Goal: Find specific page/section: Find specific page/section

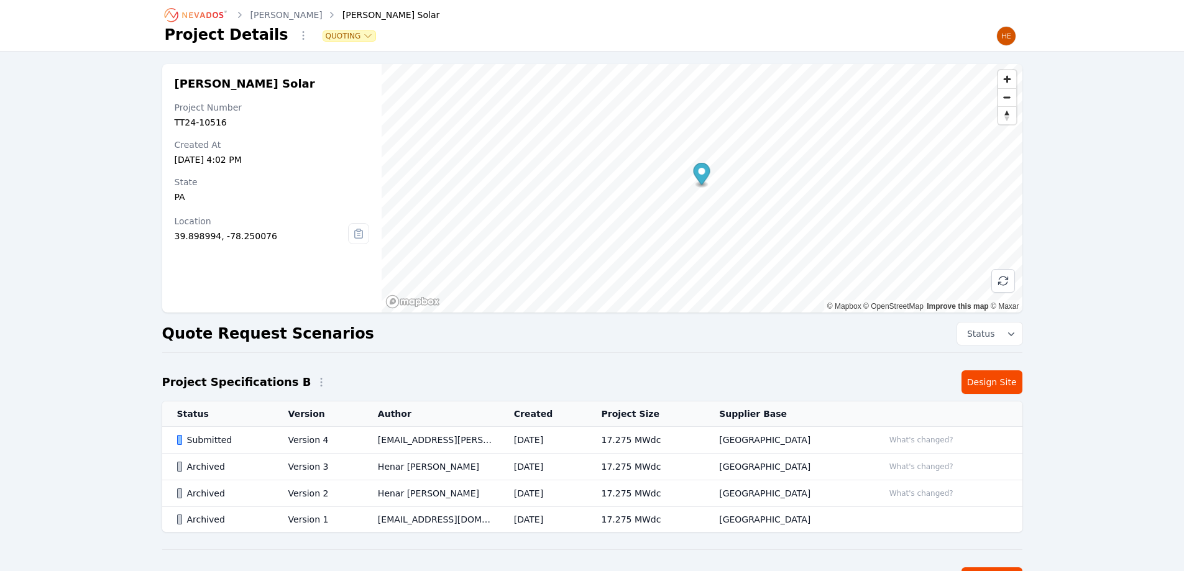
scroll to position [177, 0]
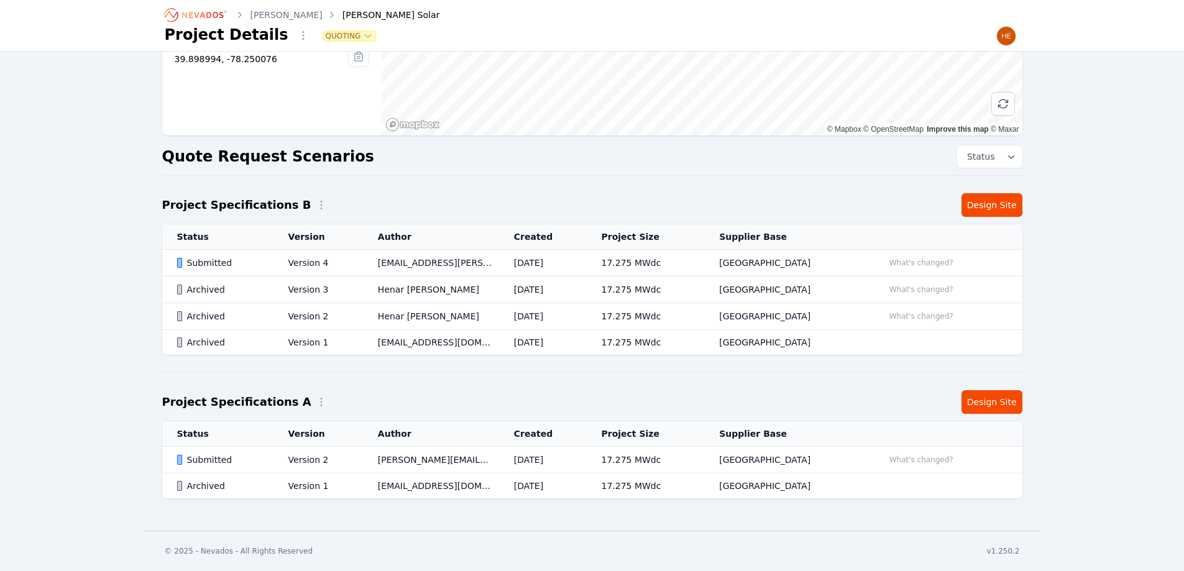
click at [208, 11] on icon "Breadcrumb" at bounding box center [196, 15] width 68 height 20
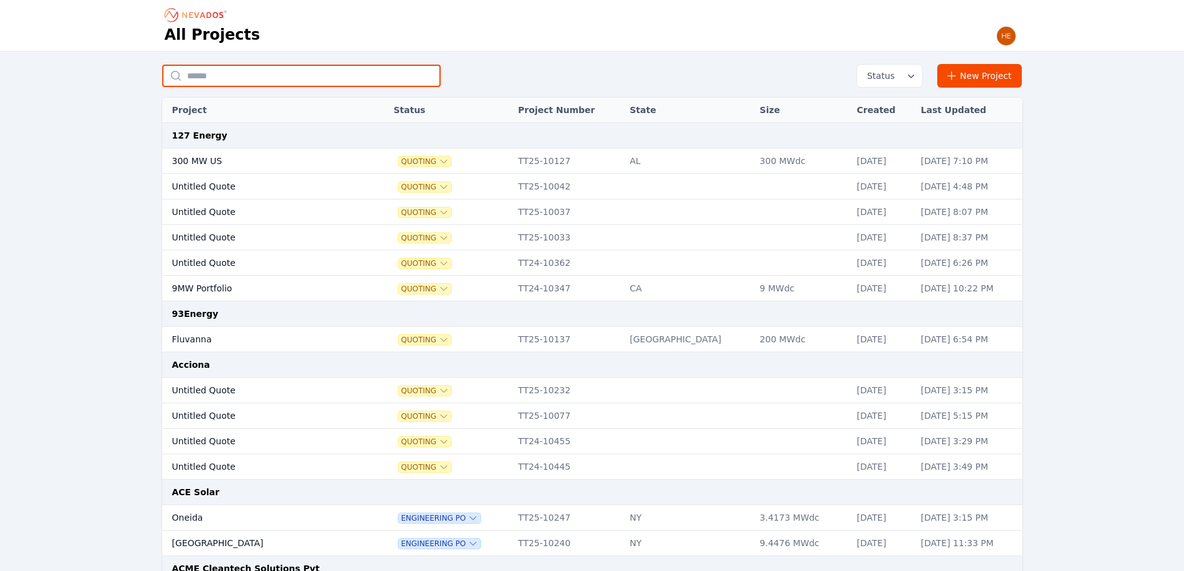
click at [237, 72] on input "text" at bounding box center [301, 76] width 278 height 22
type input "****"
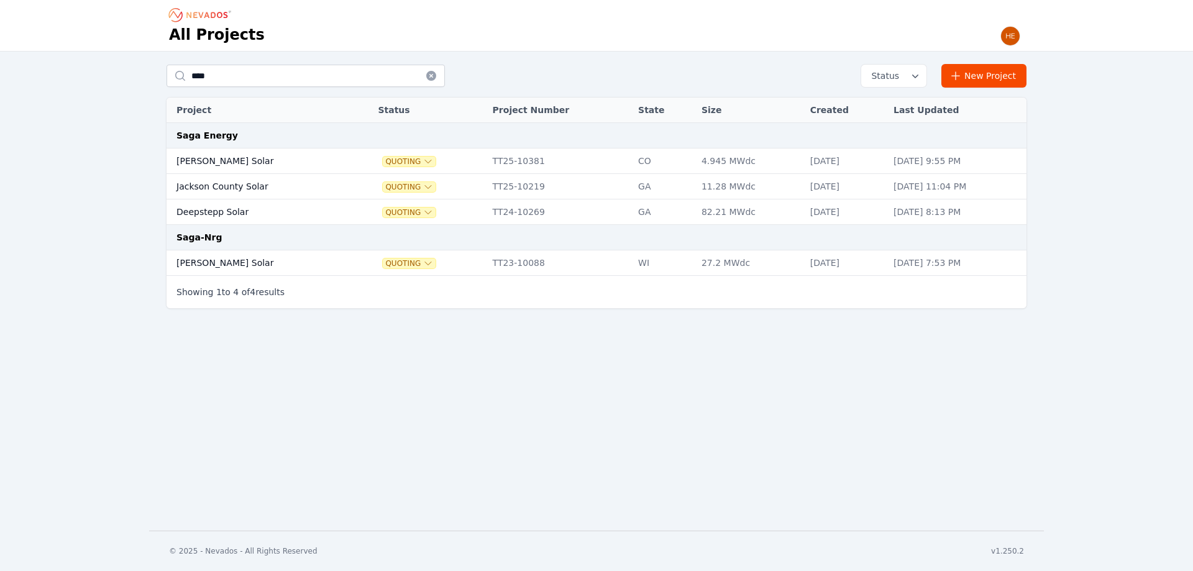
click at [202, 162] on td "[PERSON_NAME] Solar" at bounding box center [259, 160] width 185 height 25
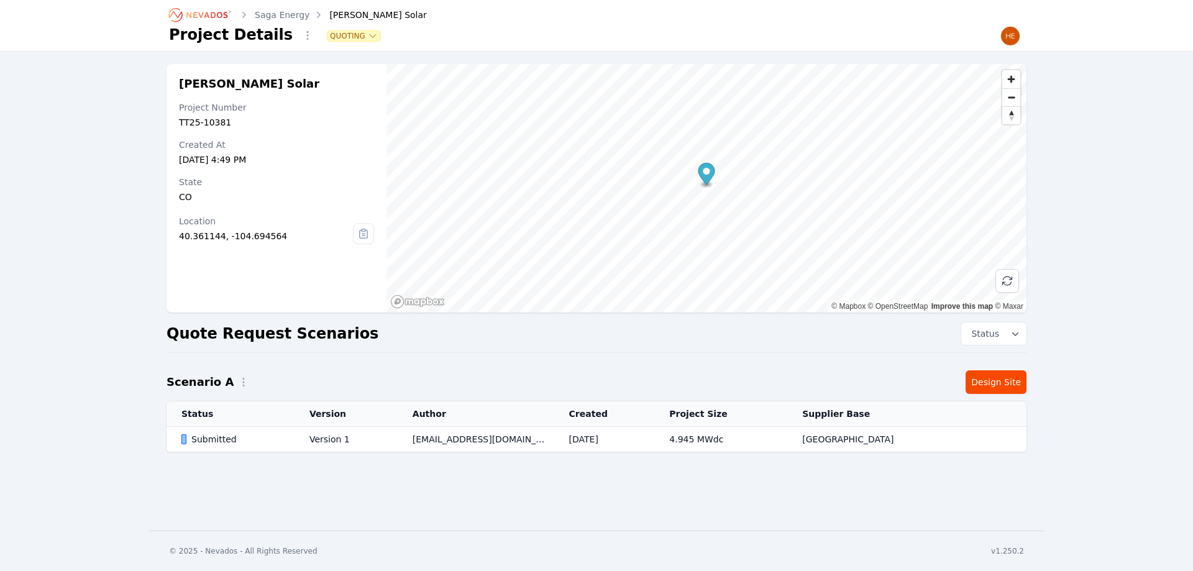
click at [209, 437] on div "Submitted" at bounding box center [234, 439] width 107 height 12
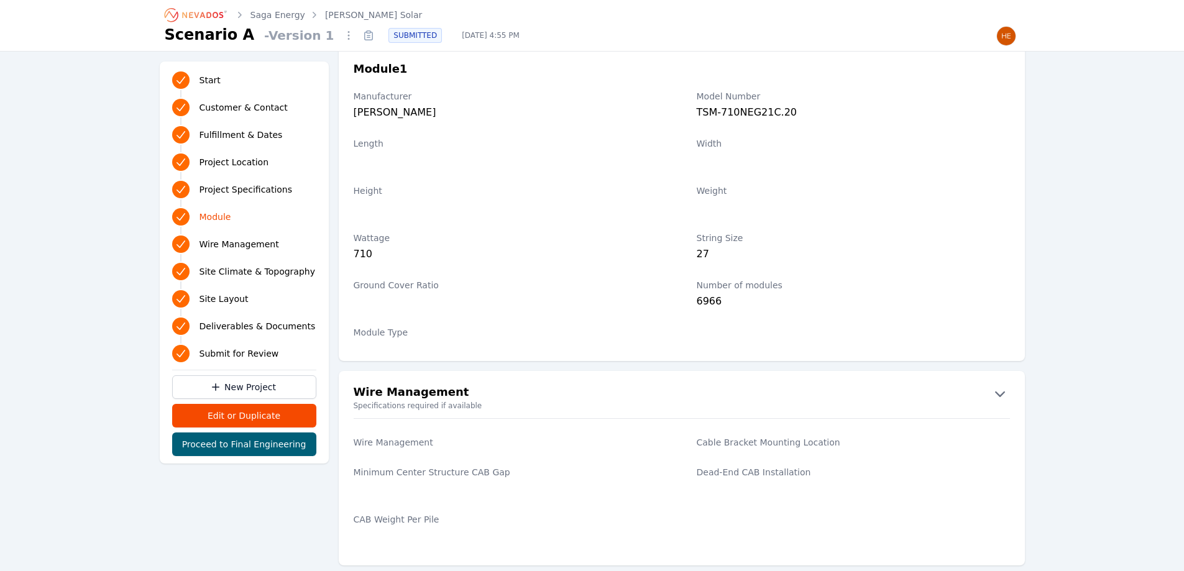
scroll to position [1312, 0]
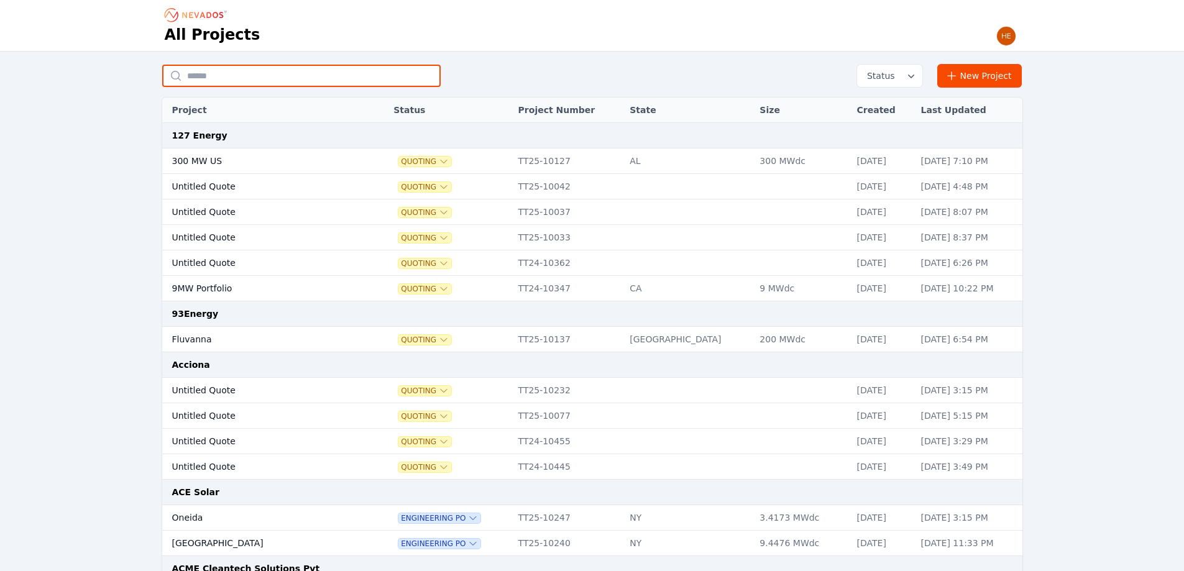
drag, startPoint x: 265, startPoint y: 79, endPoint x: 269, endPoint y: 43, distance: 35.7
click at [266, 79] on input "text" at bounding box center [301, 76] width 278 height 22
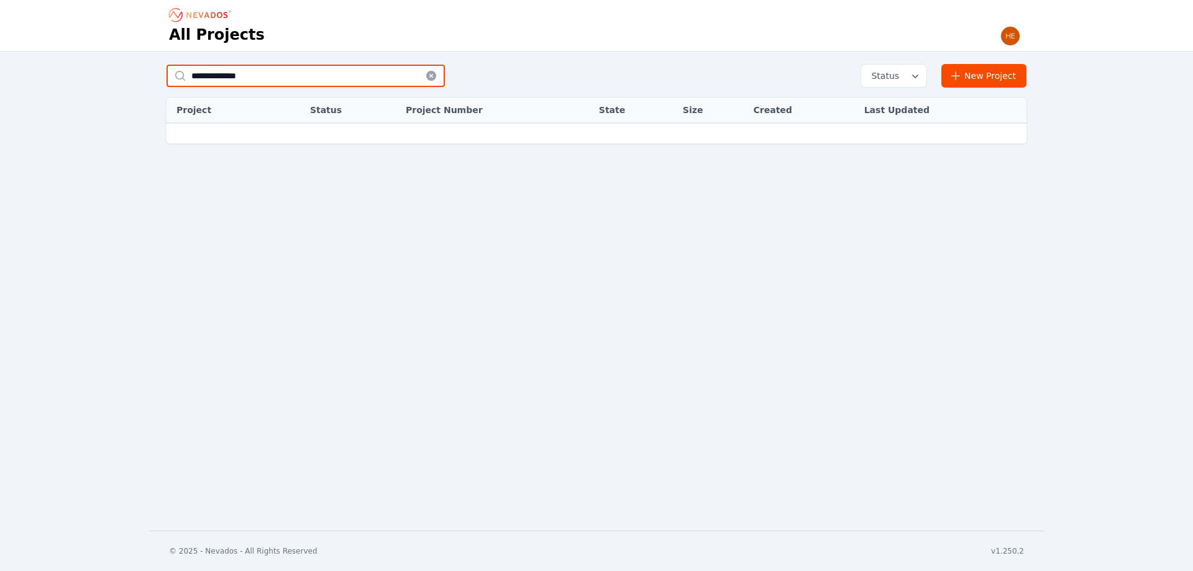
drag, startPoint x: 253, startPoint y: 78, endPoint x: 194, endPoint y: 72, distance: 59.3
click at [194, 72] on input "**********" at bounding box center [306, 76] width 278 height 22
type input "******"
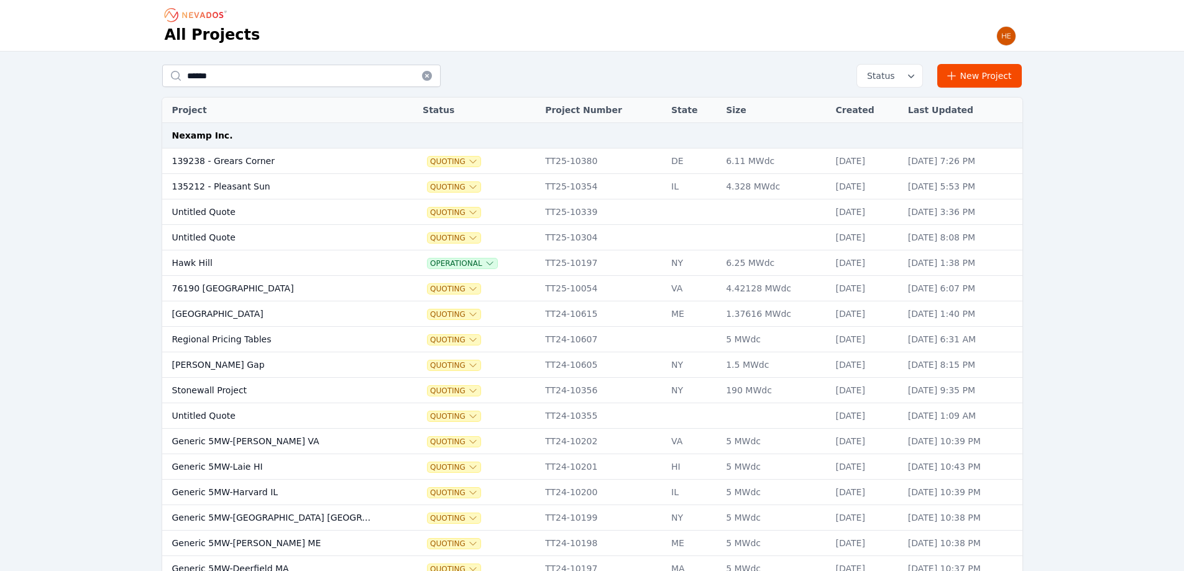
click at [244, 167] on td "139238 - Grears Corner" at bounding box center [271, 160] width 219 height 25
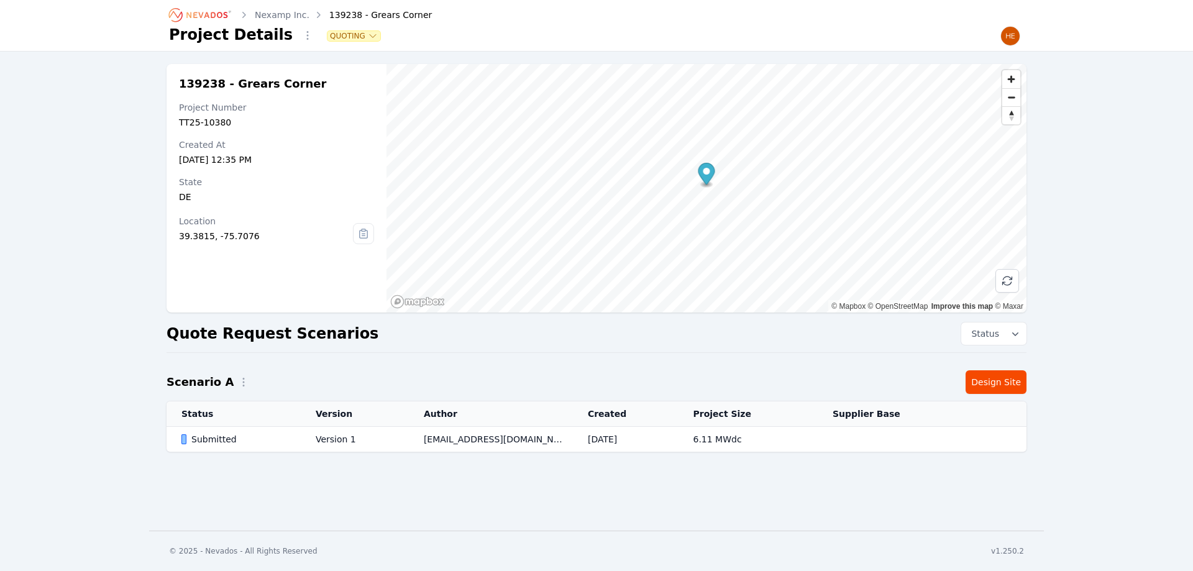
click at [202, 437] on div "Submitted" at bounding box center [237, 439] width 113 height 12
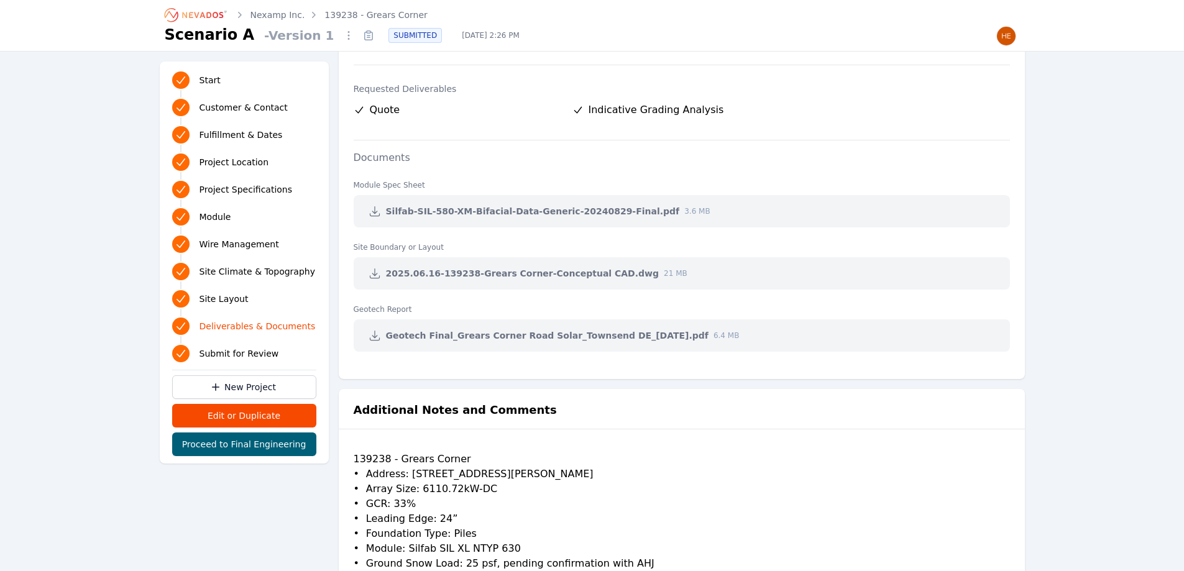
scroll to position [2485, 0]
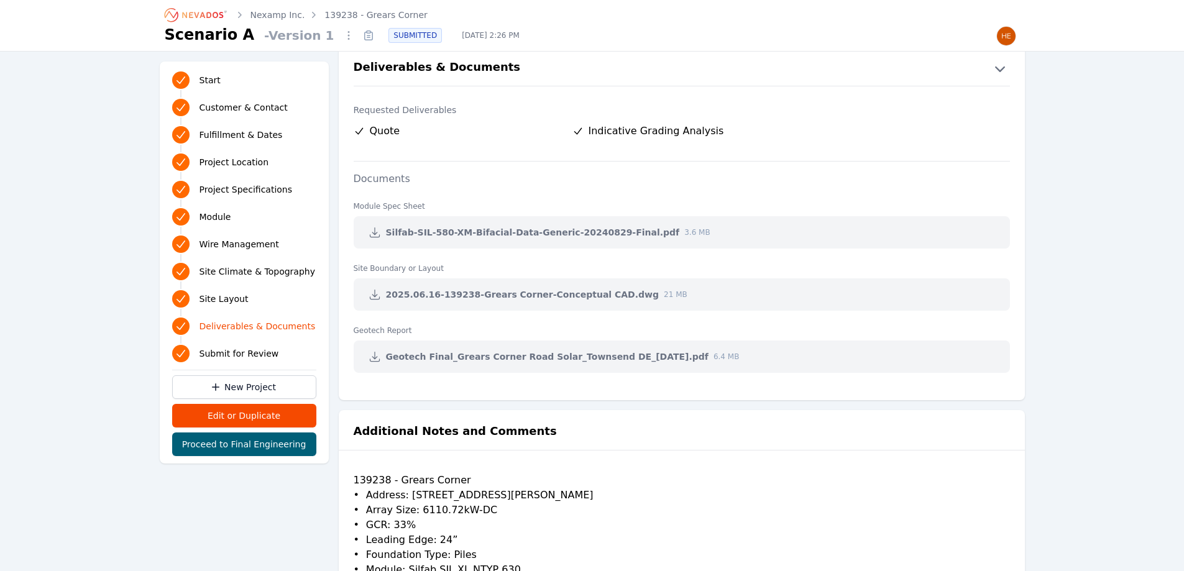
click at [375, 234] on icon at bounding box center [374, 232] width 9 height 9
click at [368, 295] on icon at bounding box center [374, 294] width 12 height 12
click at [369, 358] on icon at bounding box center [374, 356] width 12 height 12
